Goal: Information Seeking & Learning: Learn about a topic

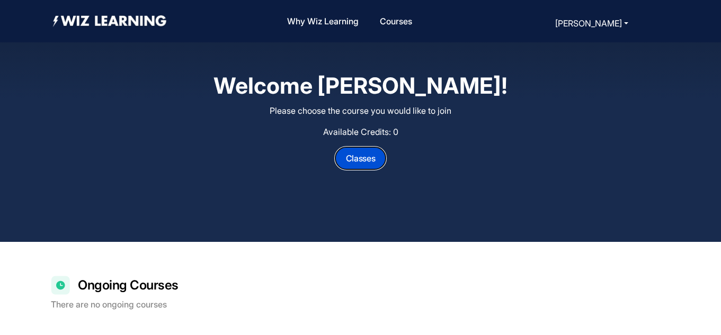
click at [365, 164] on button "Classes" at bounding box center [361, 158] width 52 height 23
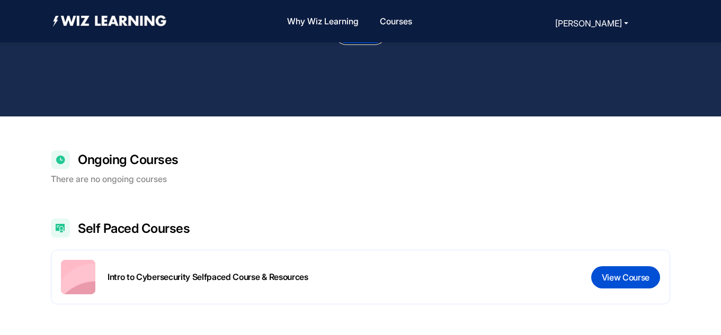
scroll to position [126, 0]
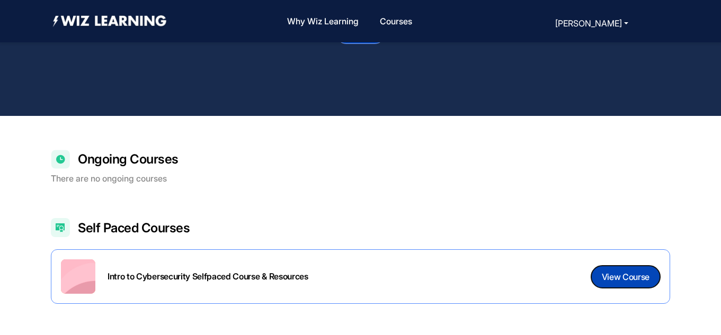
click at [630, 276] on button "View Course" at bounding box center [625, 277] width 69 height 22
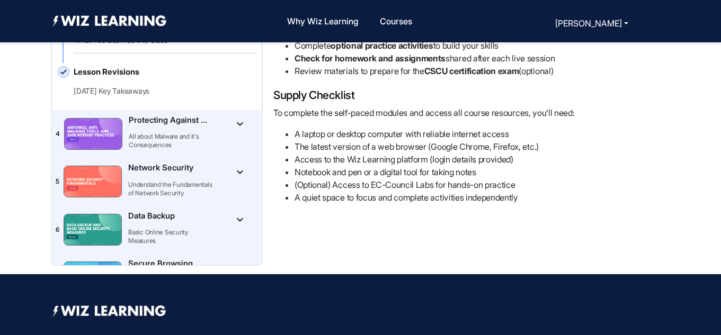
scroll to position [115, 0]
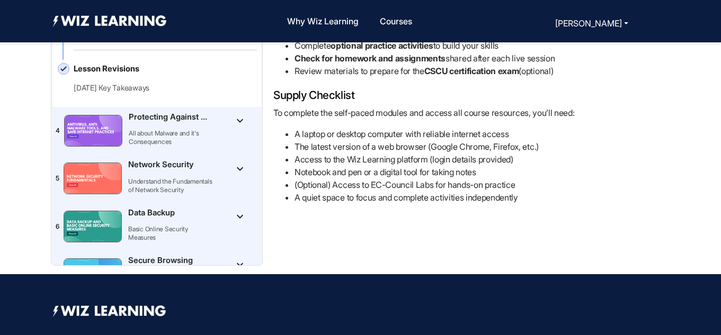
click at [213, 124] on div "Protecting Against Malware All about Malware and it's Consequences" at bounding box center [172, 131] width 87 height 40
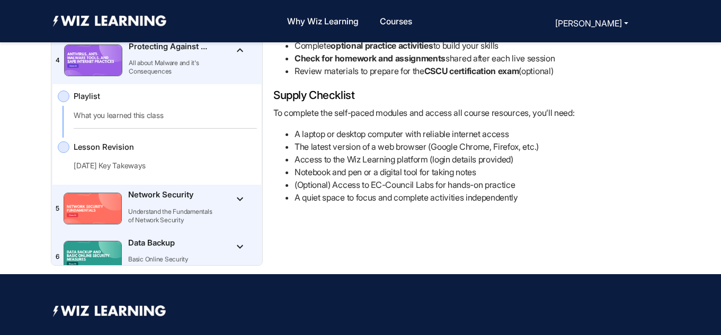
scroll to position [201, 0]
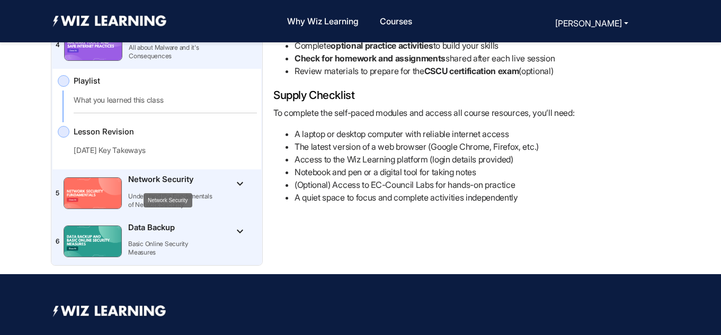
click at [191, 180] on p "Network Security" at bounding box center [167, 180] width 79 height 12
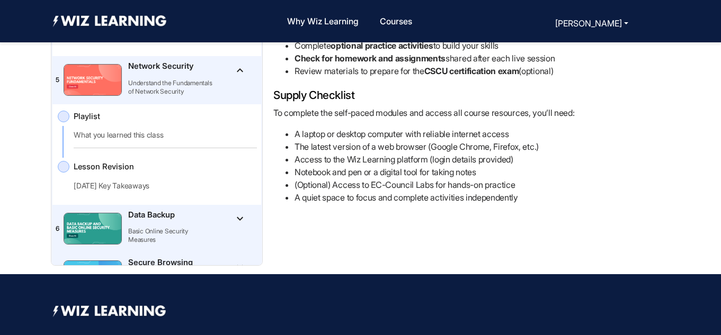
scroll to position [343, 0]
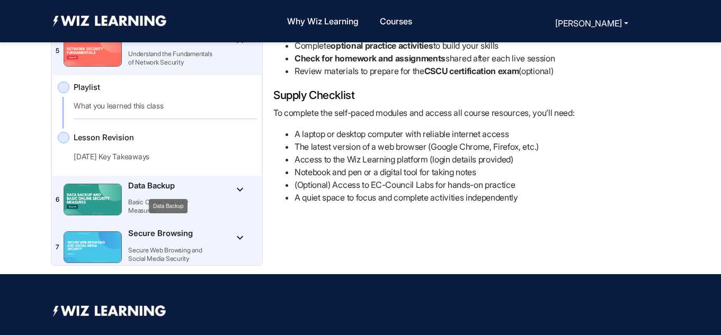
click at [202, 189] on p "Data Backup" at bounding box center [167, 186] width 79 height 12
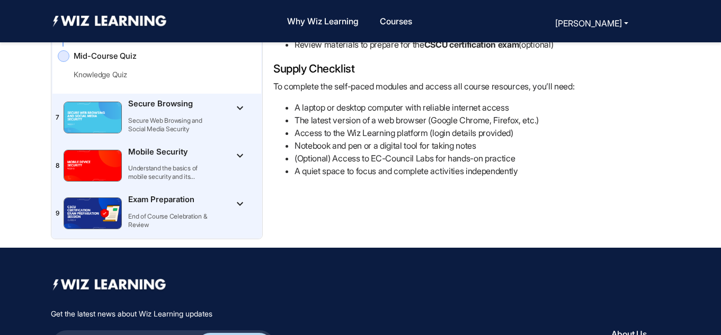
scroll to position [142, 0]
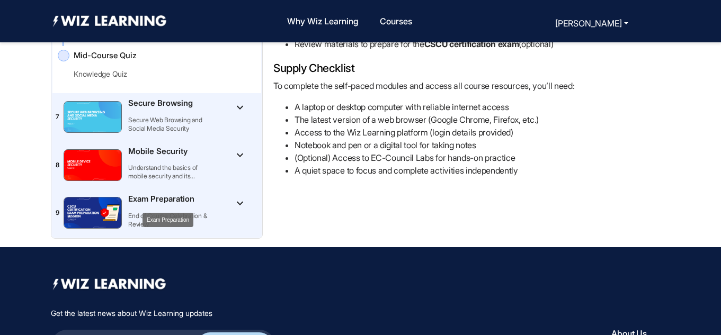
click at [203, 202] on p "Exam Preparation" at bounding box center [167, 199] width 79 height 12
click at [175, 201] on p "Exam Preparation" at bounding box center [167, 199] width 79 height 12
click at [238, 204] on mat-icon "keyboard_arrow_down" at bounding box center [239, 203] width 13 height 13
click at [164, 198] on p "Exam Preparation" at bounding box center [167, 199] width 79 height 12
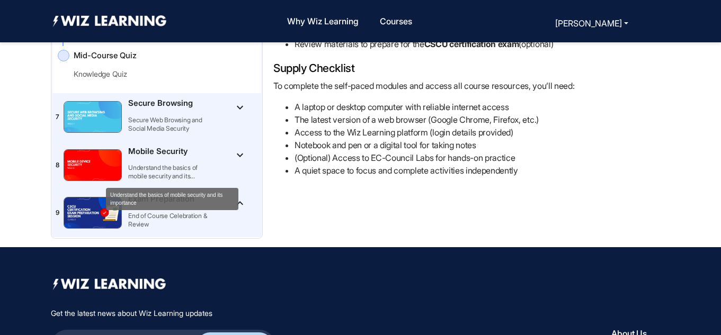
click at [205, 165] on p "Understand the basics of mobile security and its importance" at bounding box center [171, 172] width 87 height 17
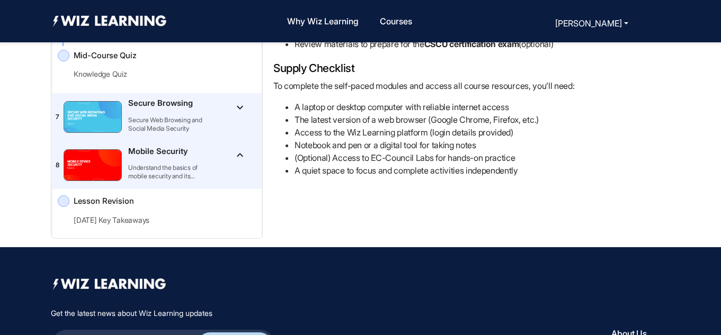
click at [63, 204] on span at bounding box center [64, 201] width 12 height 12
click at [193, 204] on span "Lesson Revision" at bounding box center [156, 201] width 165 height 12
click at [303, 198] on div "Intro to Cybersecurity Selfpaced Course & Resources Use the right arrow key to …" at bounding box center [360, 84] width 619 height 326
click at [237, 154] on mat-icon "keyboard_arrow_up" at bounding box center [239, 155] width 13 height 13
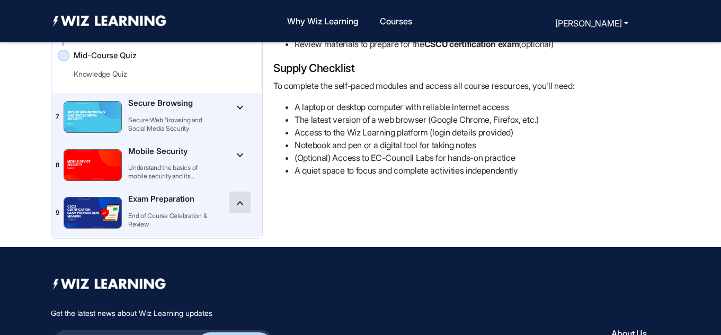
click at [230, 200] on Preparation"] "keyboard_arrow_up" at bounding box center [239, 202] width 21 height 21
click at [230, 200] on Preparation"] "keyboard_arrow_down" at bounding box center [239, 202] width 21 height 21
click at [161, 220] on p "End of Course Celebration & Review" at bounding box center [171, 220] width 87 height 17
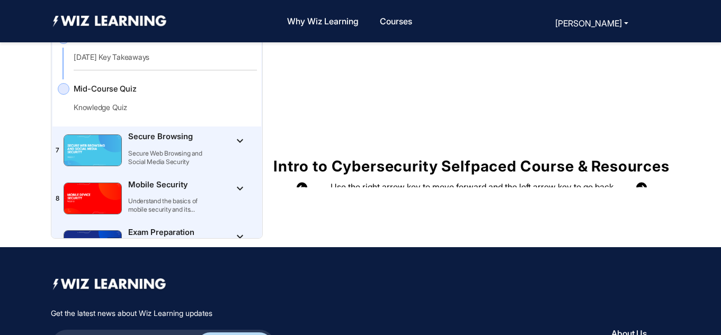
scroll to position [624, 0]
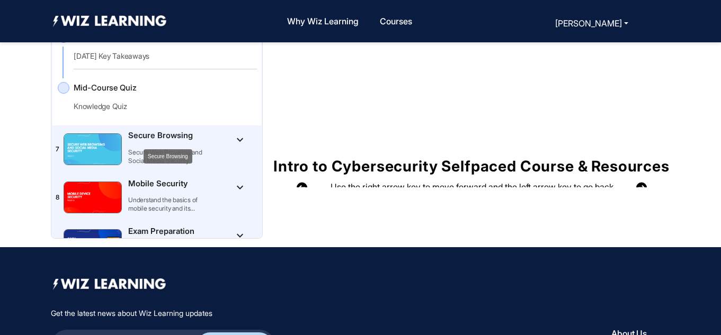
click at [155, 136] on p "Secure Browsing" at bounding box center [167, 136] width 79 height 12
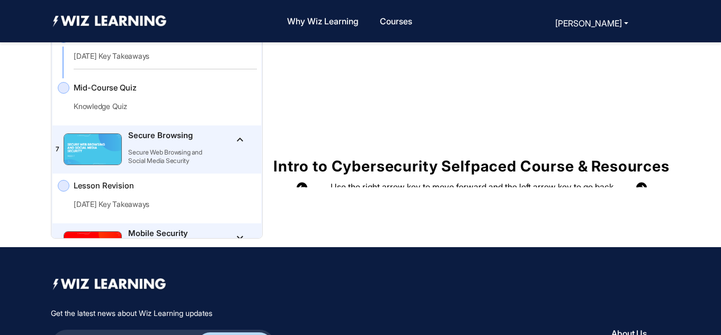
click at [104, 147] on img "Toggle [object Object]Secure Browsing" at bounding box center [92, 149] width 57 height 31
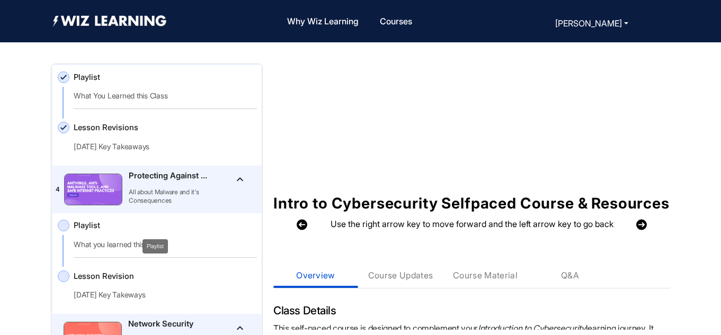
scroll to position [176, 0]
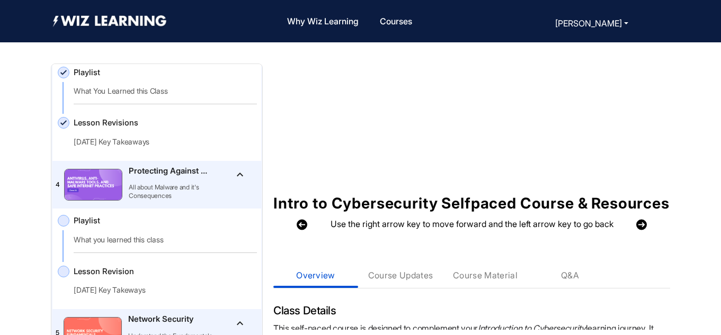
click at [69, 224] on label "Playlist What you learned this class" at bounding box center [159, 234] width 203 height 38
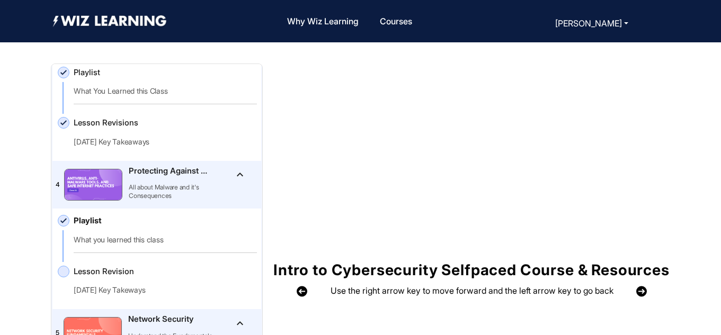
scroll to position [28, 0]
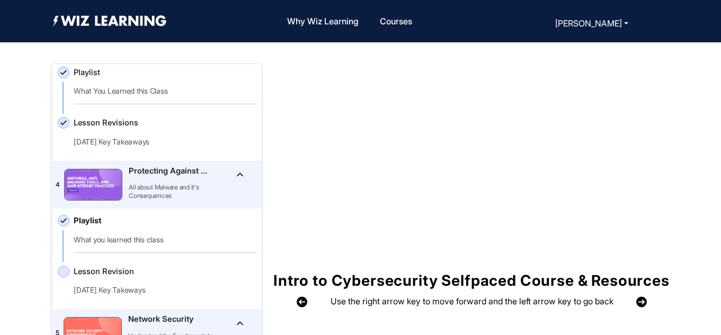
click at [639, 316] on img at bounding box center [641, 302] width 11 height 28
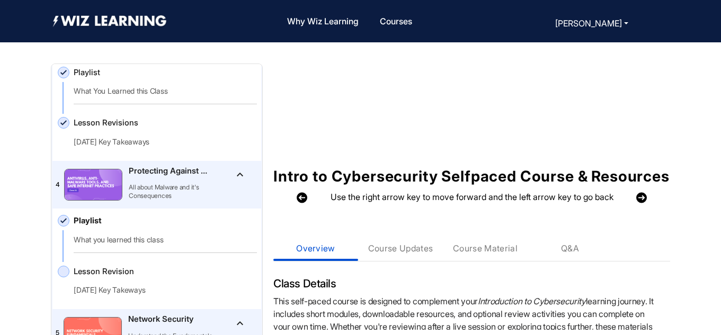
scroll to position [133, 0]
click at [640, 209] on img at bounding box center [641, 197] width 11 height 28
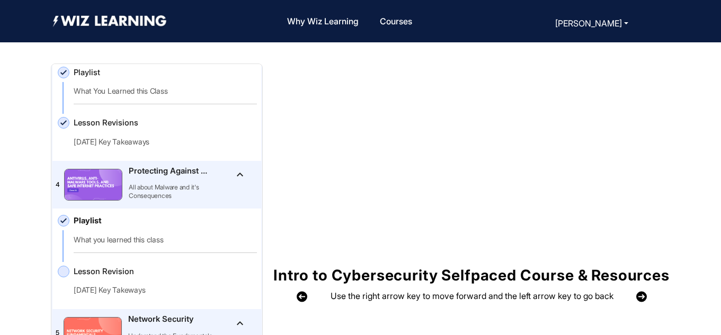
scroll to position [0, 0]
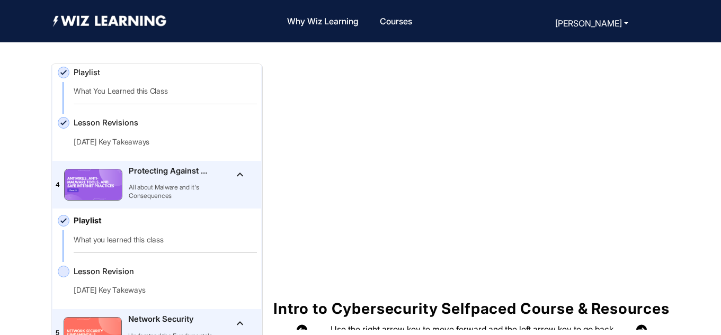
click at [97, 196] on img "Toggle [object Object]Protecting Against Malware" at bounding box center [93, 184] width 57 height 31
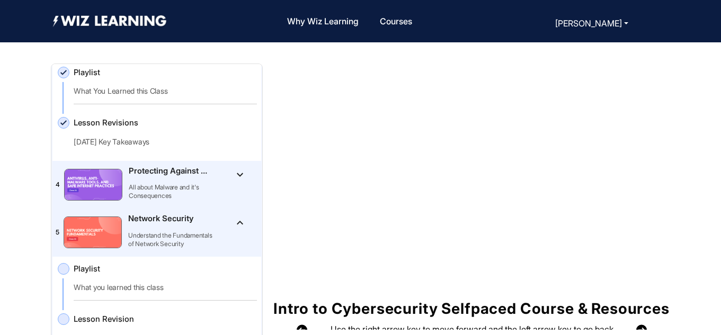
click at [97, 196] on img "Toggle [object Object]Protecting Against Malware" at bounding box center [93, 184] width 57 height 31
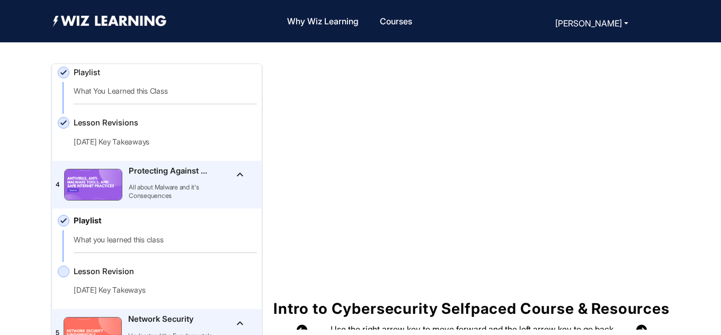
click at [67, 269] on span at bounding box center [64, 272] width 12 height 12
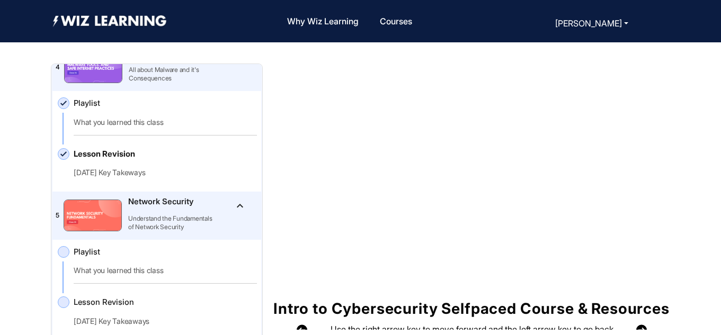
scroll to position [294, 0]
click at [95, 224] on img "Toggle [object Object]Network Security" at bounding box center [92, 215] width 57 height 31
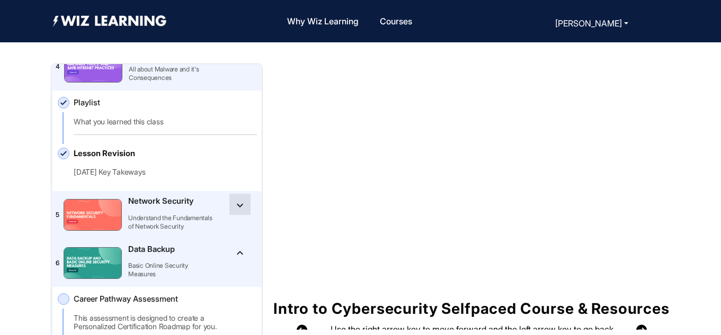
click at [238, 207] on mat-icon "keyboard_arrow_down" at bounding box center [239, 205] width 13 height 13
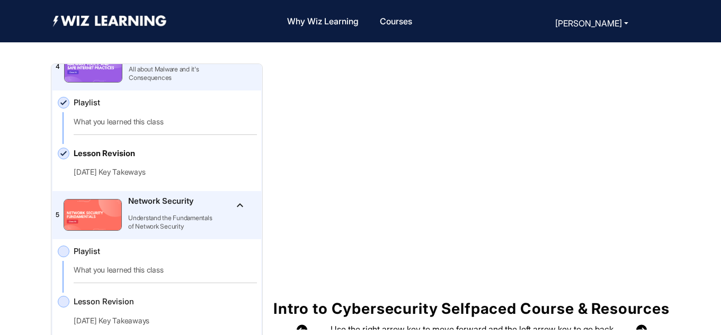
click at [67, 250] on span at bounding box center [64, 252] width 12 height 12
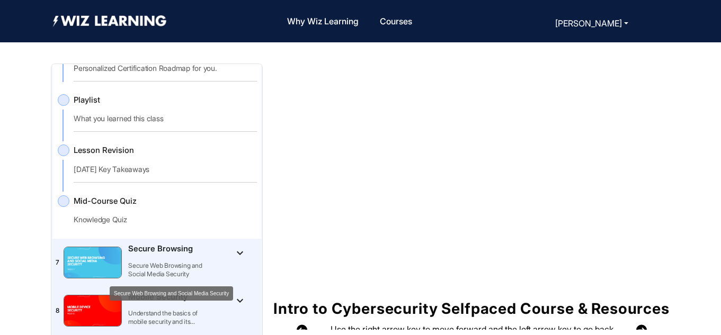
scroll to position [656, 0]
